Goal: Find specific page/section: Find specific page/section

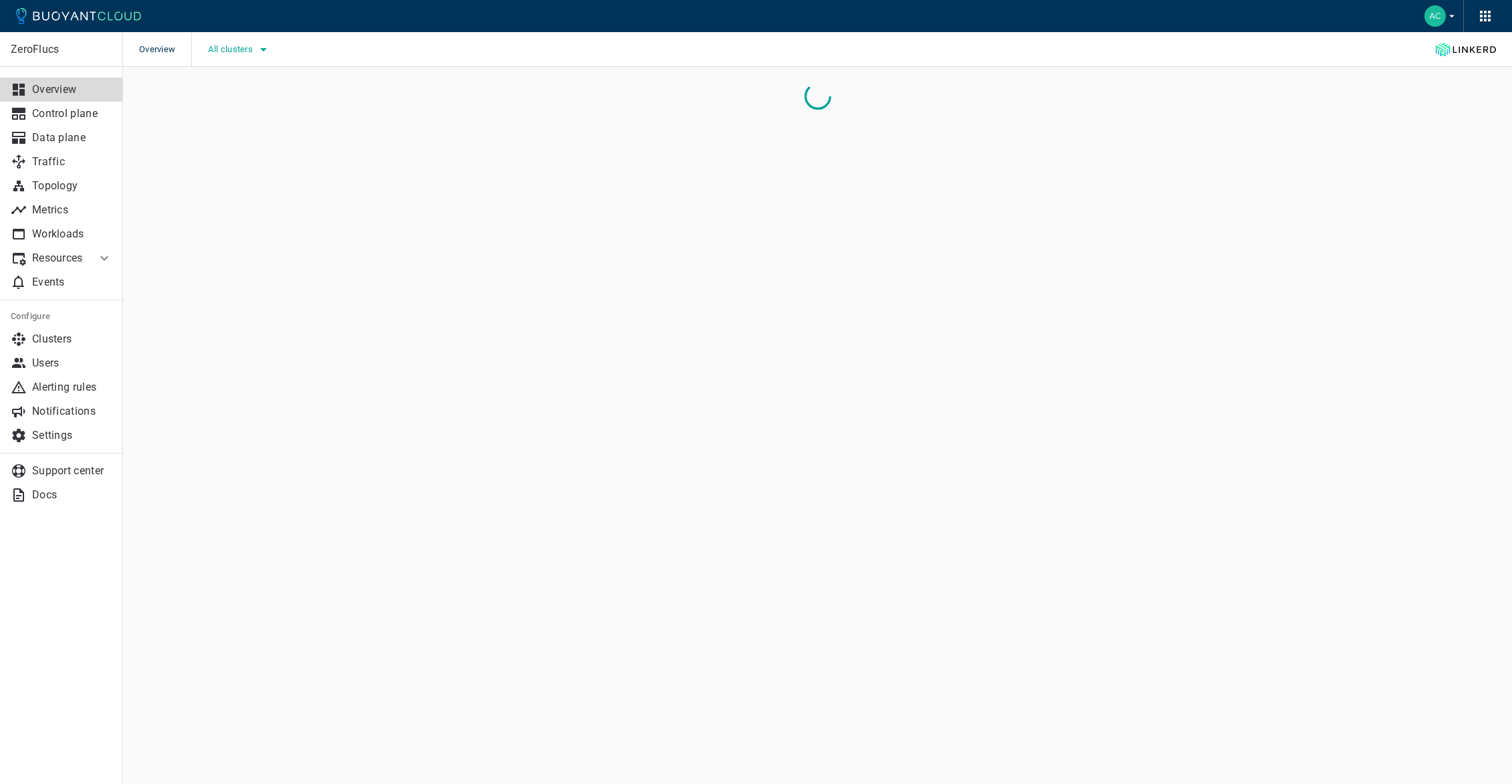
click at [239, 49] on span "All clusters" at bounding box center [232, 50] width 47 height 10
click at [260, 116] on span "caesars-ust1" at bounding box center [272, 117] width 63 height 13
click at [234, 116] on input "caesars-ust1" at bounding box center [226, 117] width 16 height 16
click at [260, 116] on span "caesars-ust1" at bounding box center [272, 117] width 63 height 13
click at [234, 116] on input "caesars-ust1" at bounding box center [226, 117] width 16 height 16
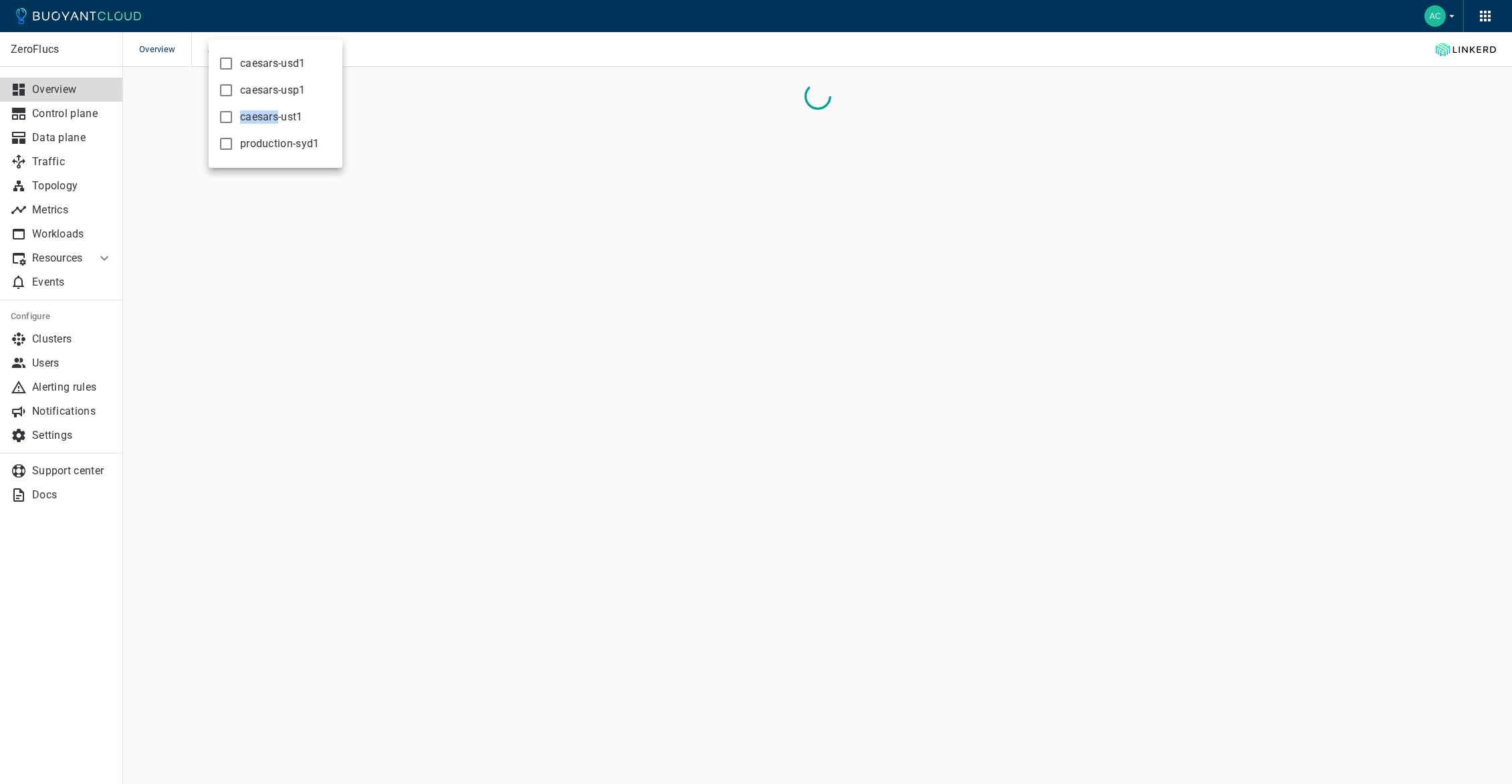
checkbox input "false"
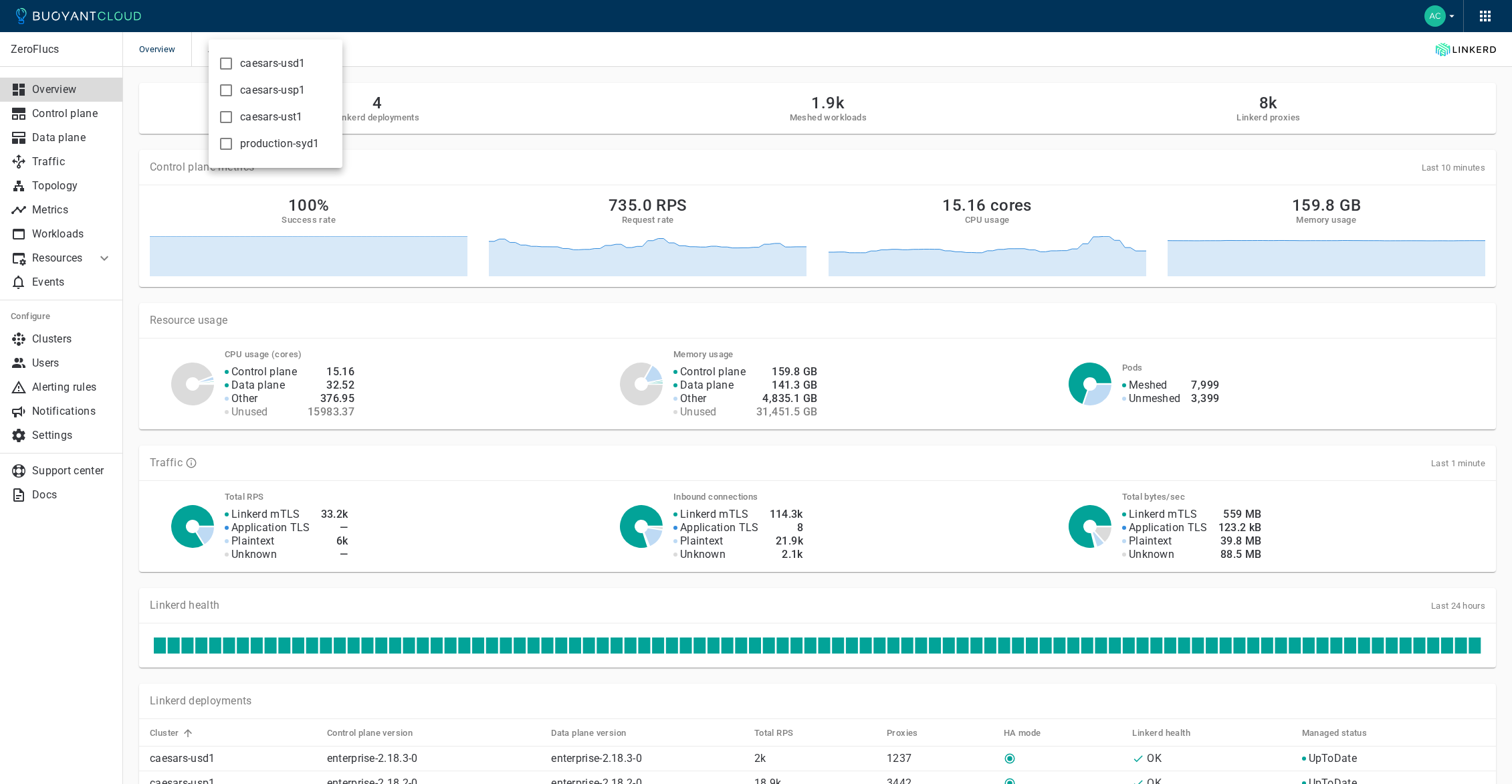
click at [266, 93] on span "caesars-usp1" at bounding box center [273, 90] width 65 height 13
click at [234, 93] on input "caesars-usp1" at bounding box center [226, 90] width 16 height 16
checkbox input "true"
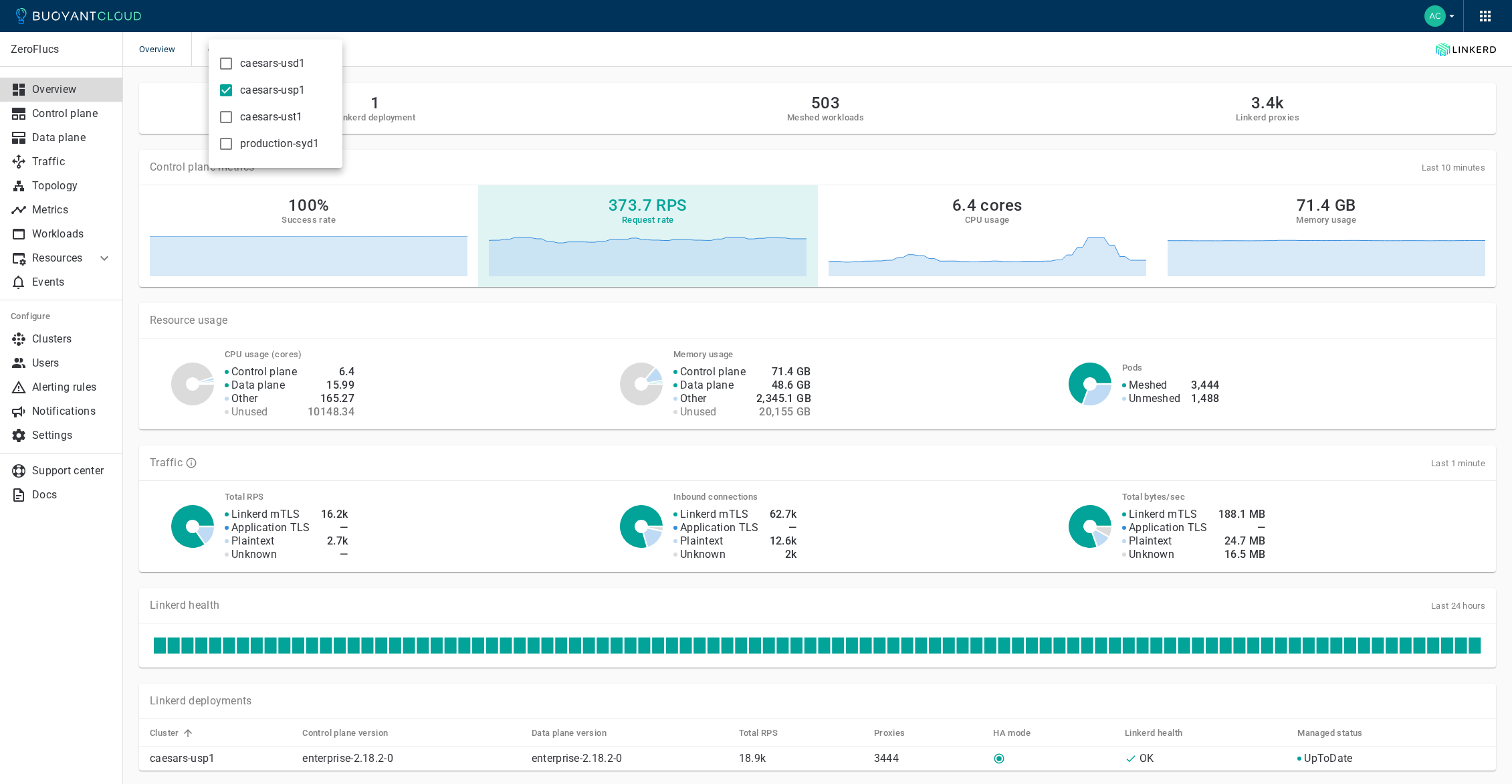
drag, startPoint x: 727, startPoint y: 211, endPoint x: 717, endPoint y: 212, distance: 10.0
click at [727, 211] on div at bounding box center [756, 392] width 1512 height 784
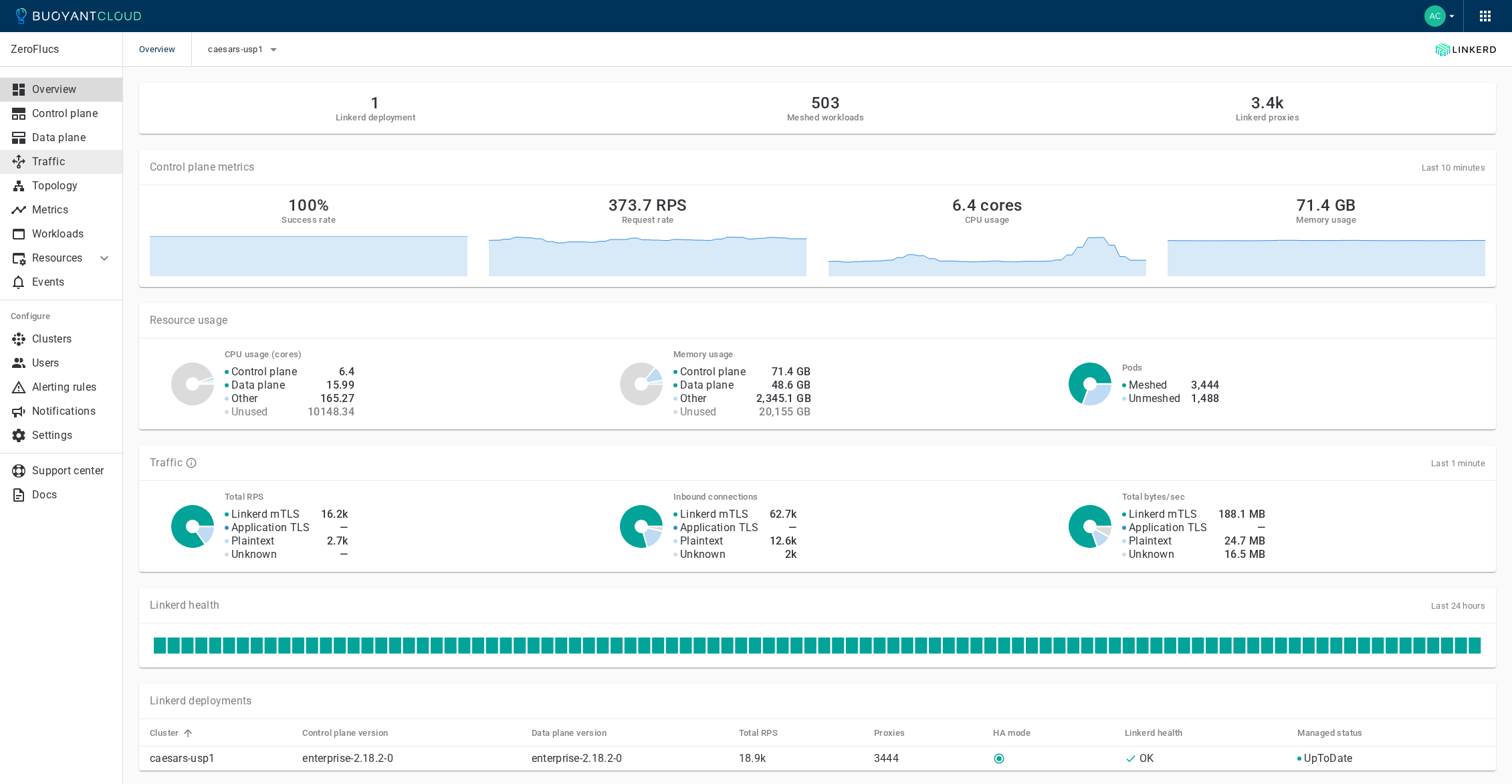
click at [54, 166] on p "Traffic" at bounding box center [72, 161] width 80 height 13
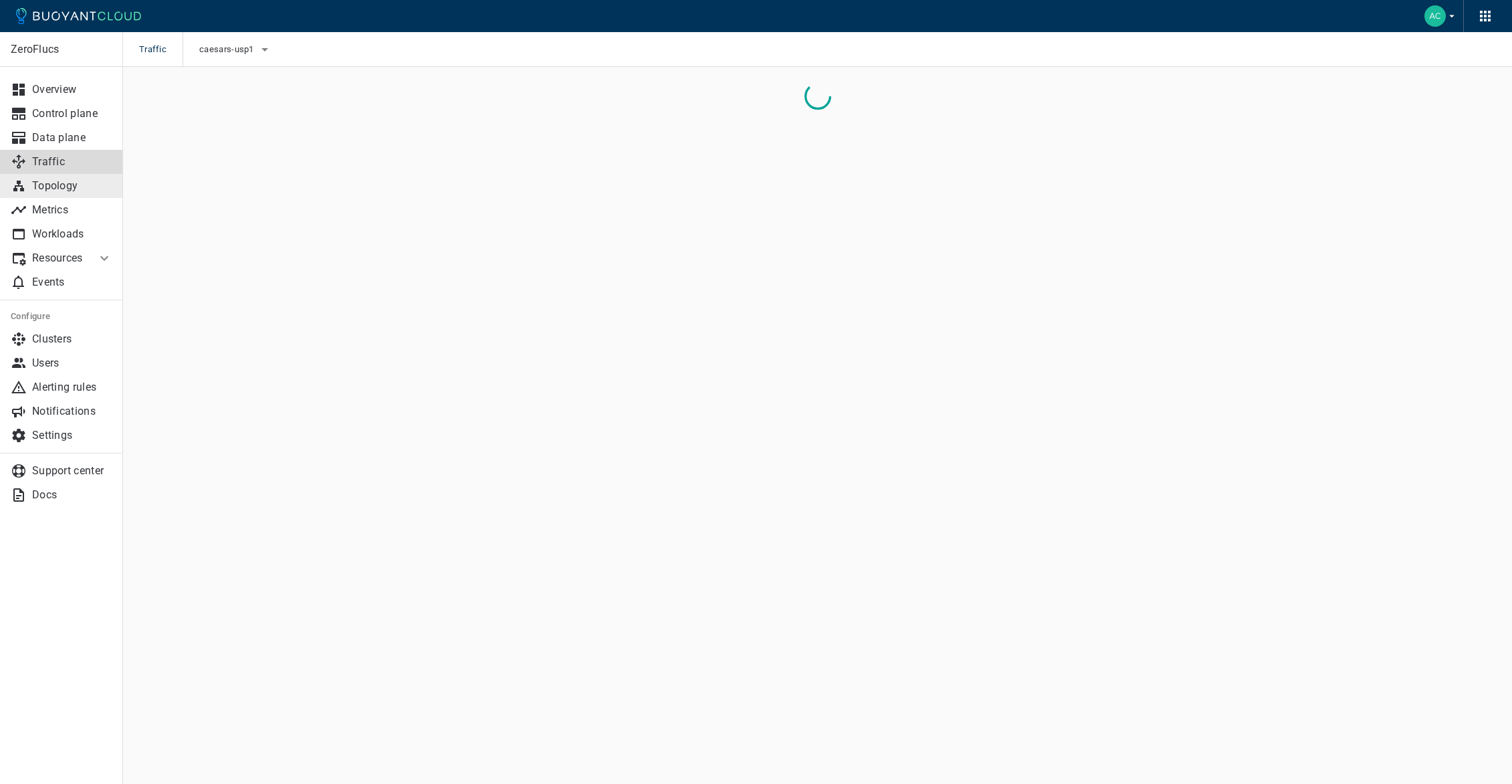
click at [83, 181] on p "Topology" at bounding box center [72, 186] width 80 height 13
click at [302, 99] on input "-port:linkerd-admin" at bounding box center [650, 101] width 953 height 18
type input "namespace:model"
checkbox input "true"
checkbox input "false"
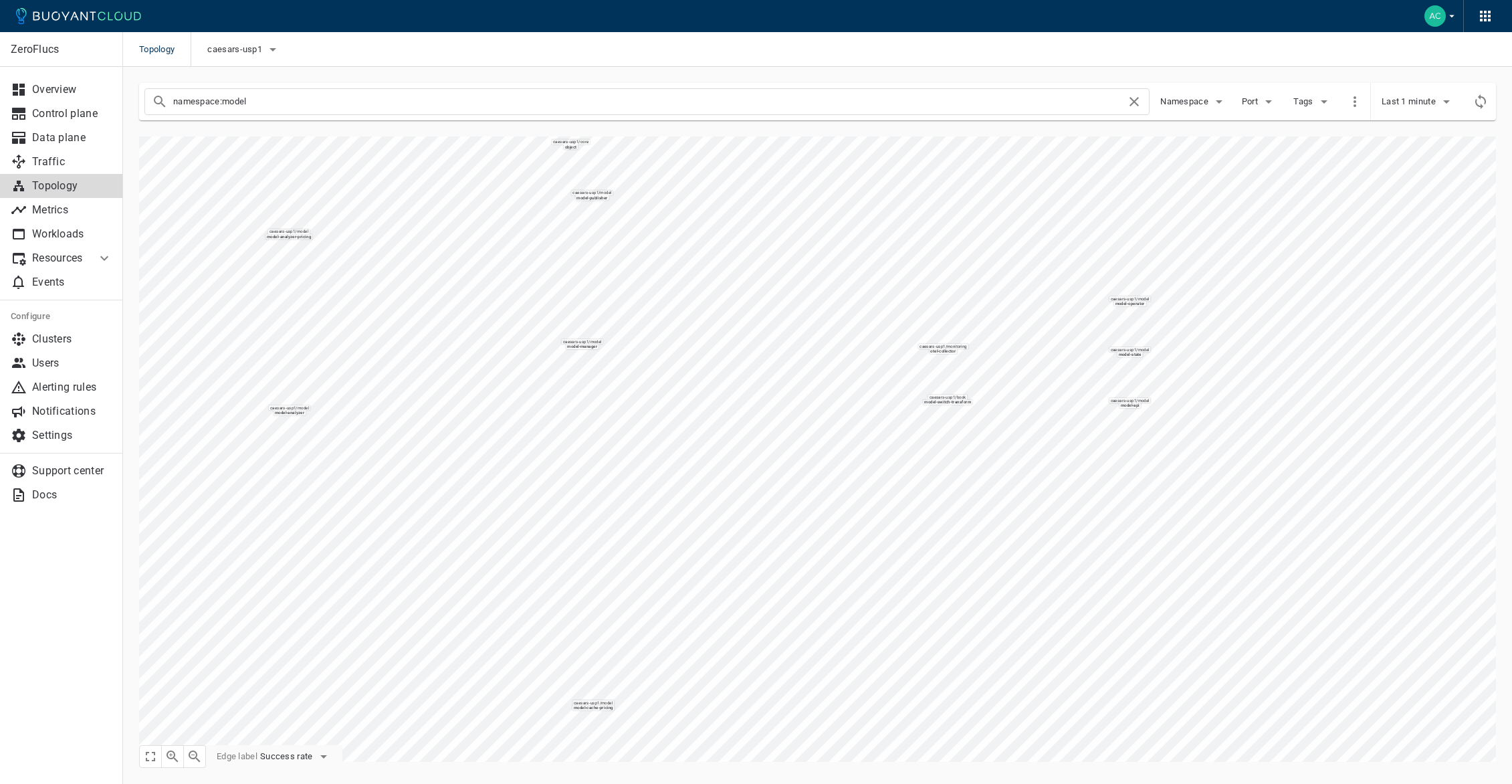
drag, startPoint x: 250, startPoint y: 115, endPoint x: 251, endPoint y: 104, distance: 11.0
click at [250, 112] on div "namespace:model Namespace Port Tags" at bounding box center [756, 101] width 1232 height 37
click at [251, 101] on input "namespace:model" at bounding box center [650, 101] width 953 height 18
type input "model-analyzer"
checkbox input "false"
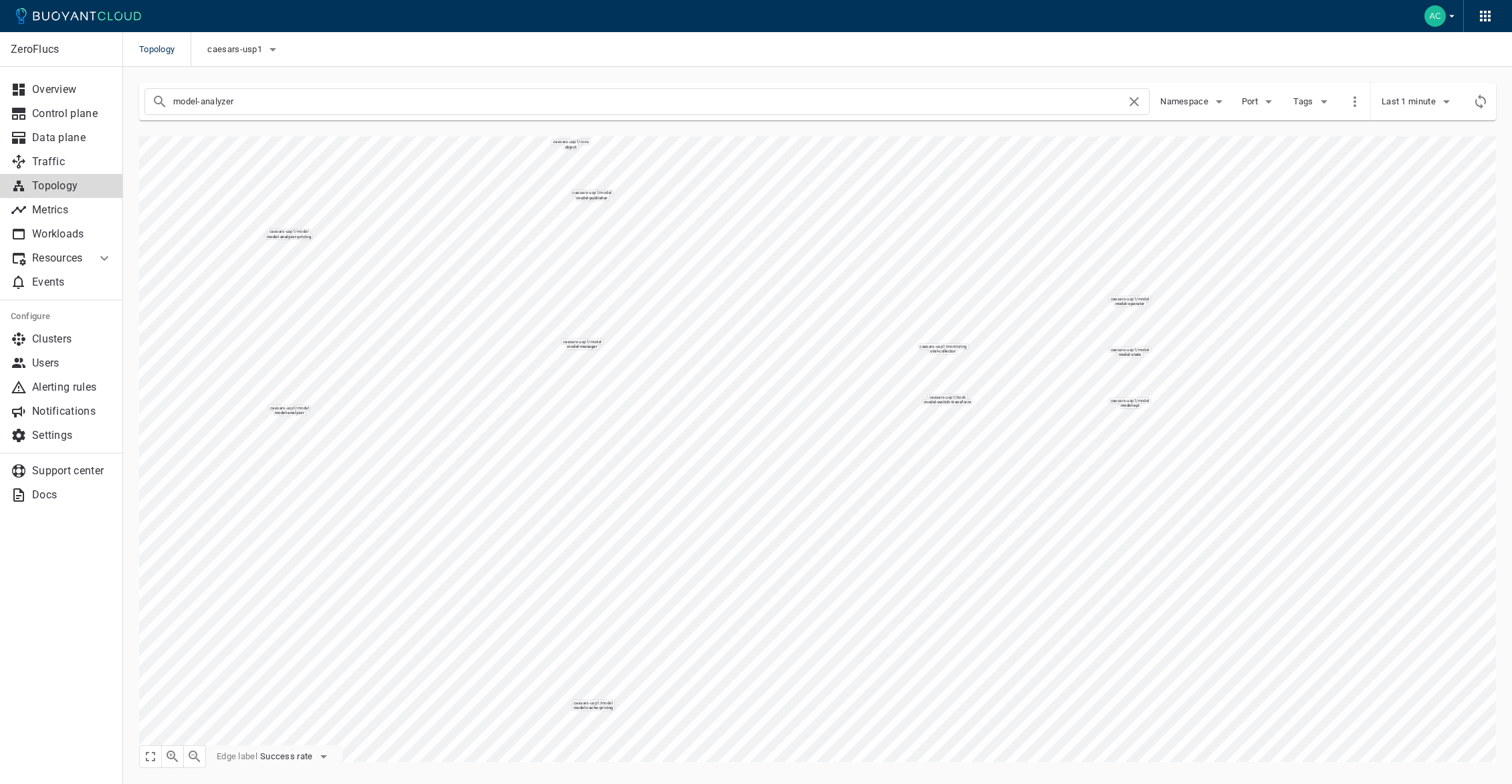
type input "model-analyzer"
